Goal: Find specific page/section: Find specific page/section

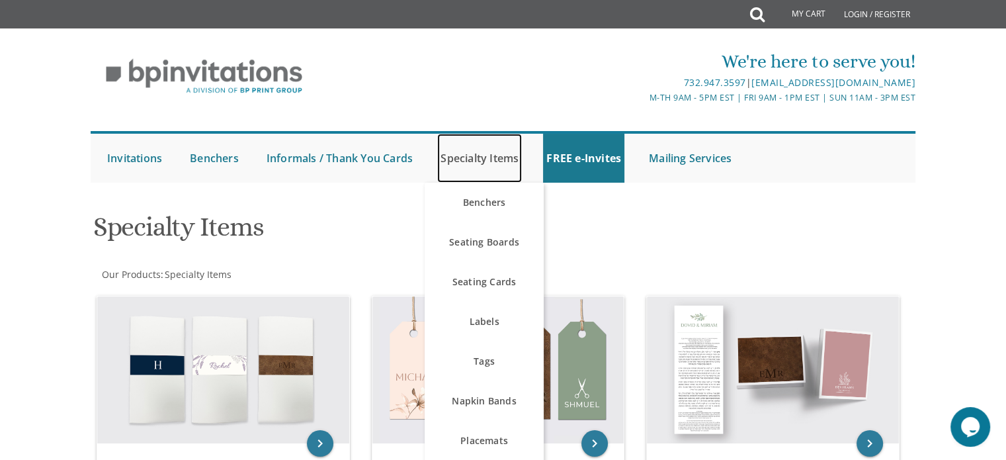
click at [473, 172] on link "Specialty Items" at bounding box center [479, 158] width 85 height 49
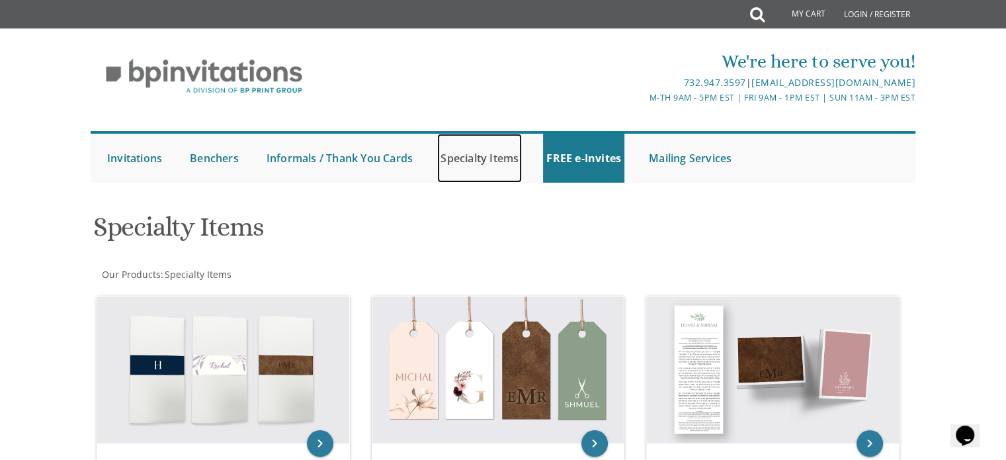
click at [495, 155] on link "Specialty Items" at bounding box center [479, 158] width 85 height 49
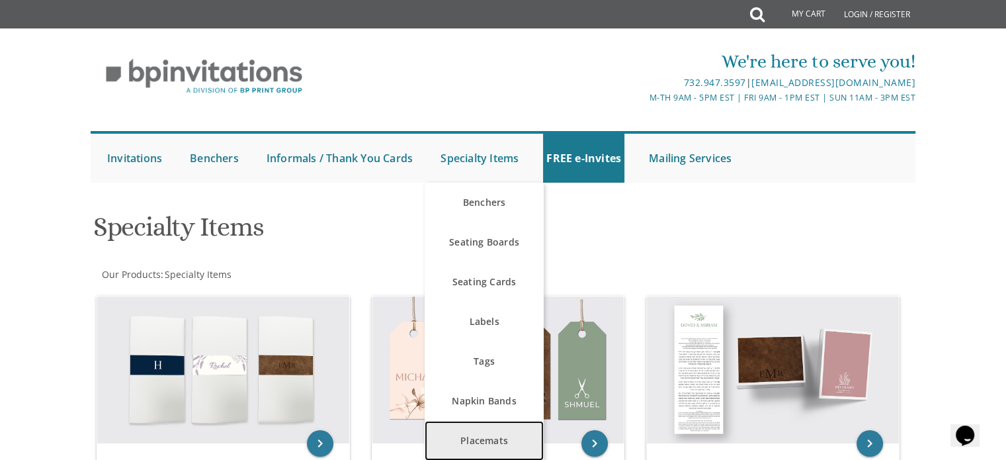
drag, startPoint x: 0, startPoint y: 0, endPoint x: 490, endPoint y: 450, distance: 664.9
click at [490, 450] on link "Placemats" at bounding box center [483, 441] width 119 height 40
click at [489, 442] on link "Placemats" at bounding box center [483, 441] width 119 height 40
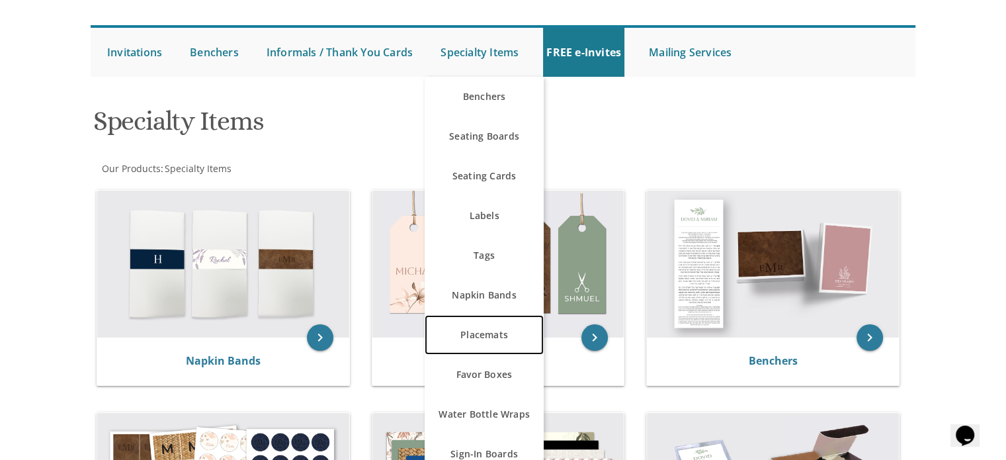
scroll to position [104, 0]
